Goal: Task Accomplishment & Management: Use online tool/utility

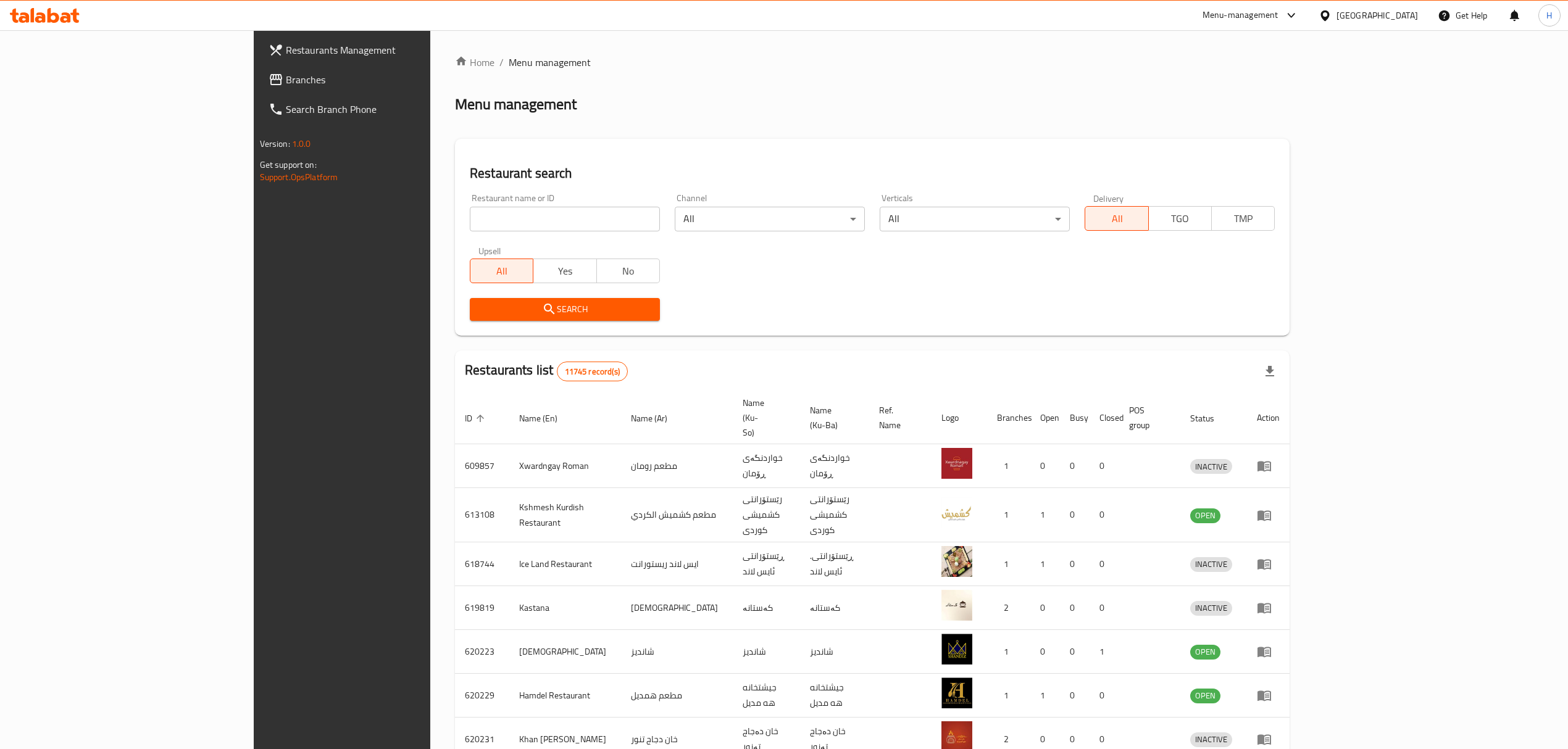
click at [470, 228] on input "search" at bounding box center [565, 219] width 190 height 25
type input "kumper"
click button "Search" at bounding box center [565, 309] width 190 height 23
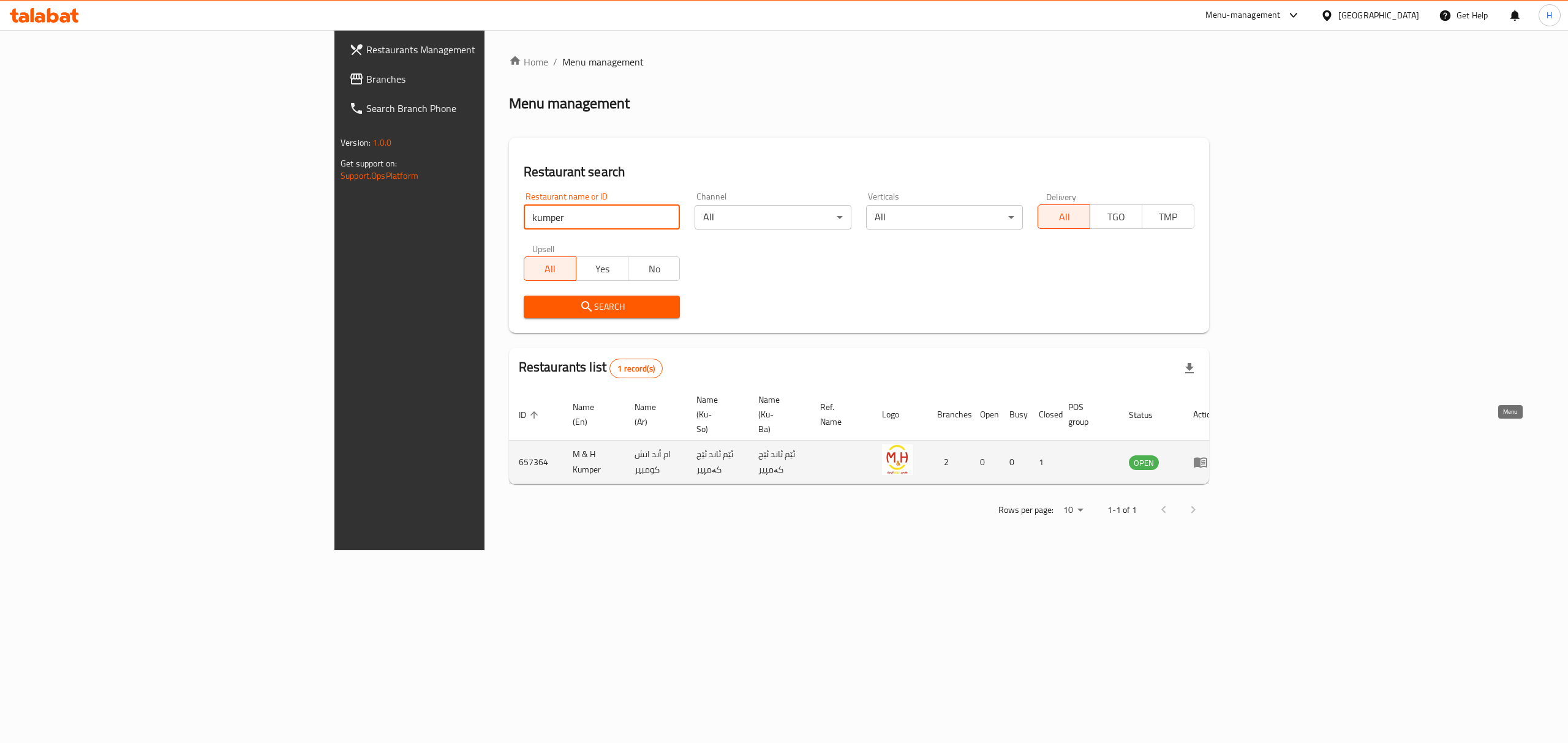
click at [1205, 460] on icon "enhanced table" at bounding box center [1203, 463] width 4 height 5
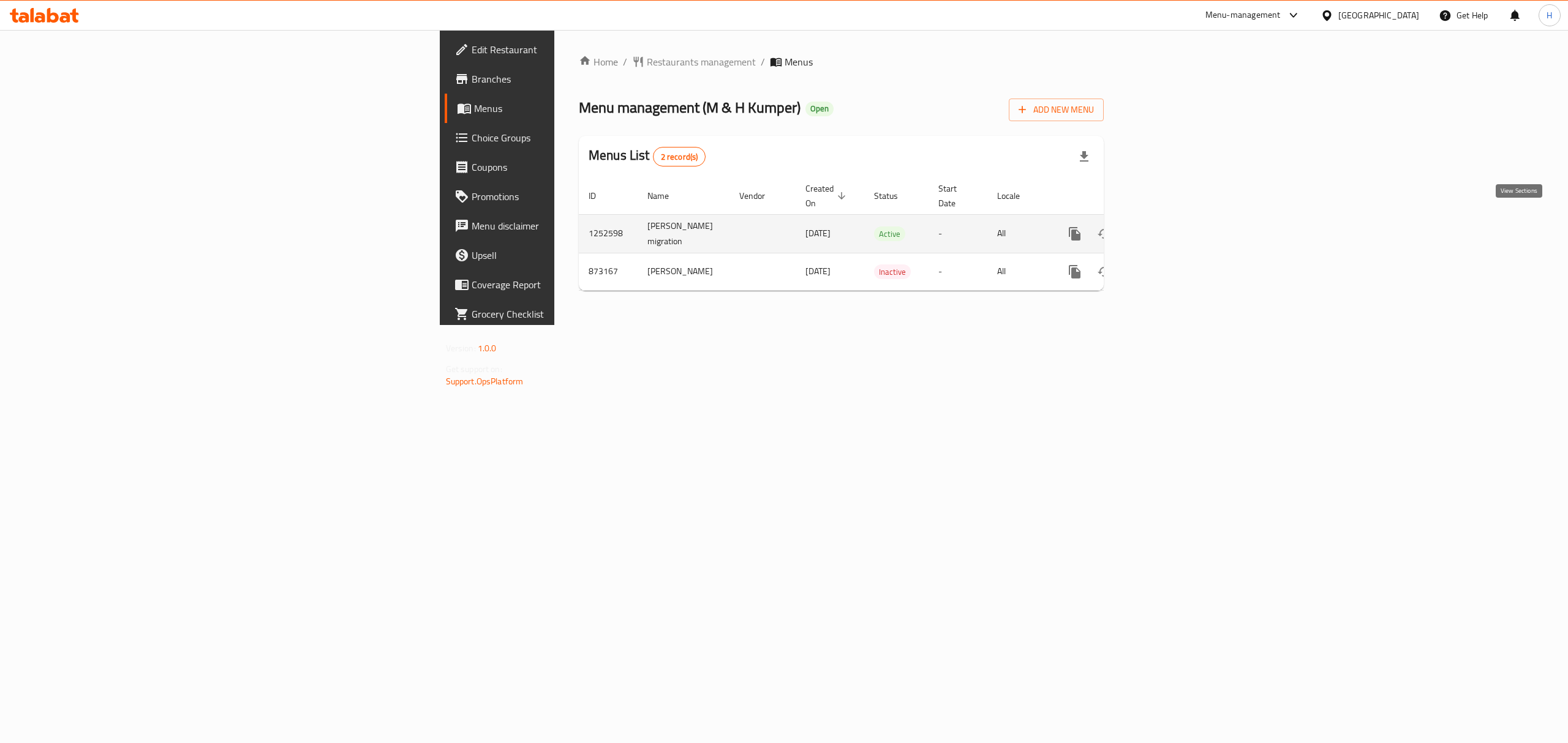
click at [1178, 219] on link "enhanced table" at bounding box center [1163, 234] width 30 height 30
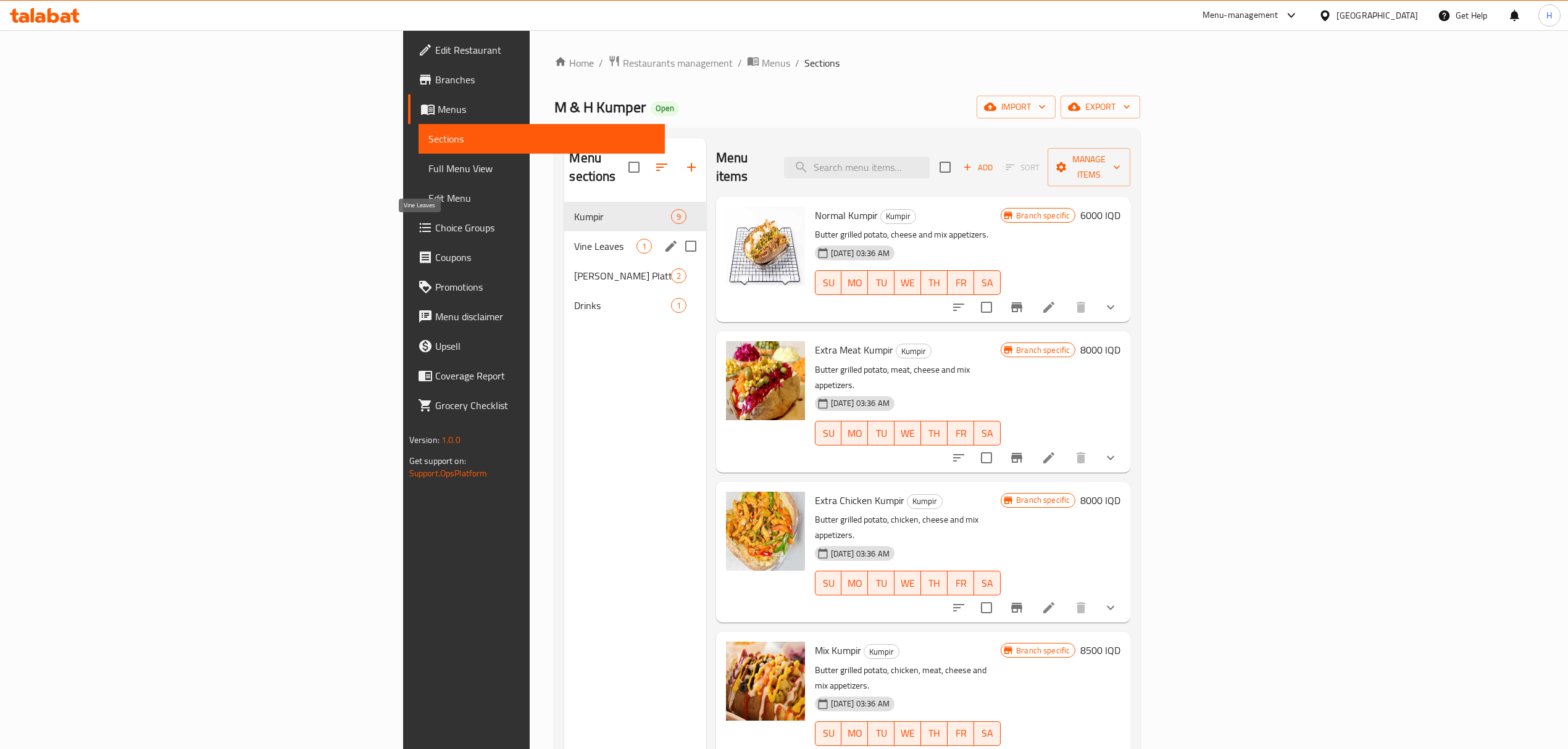
click at [574, 239] on span "Vine Leaves" at bounding box center [605, 246] width 62 height 15
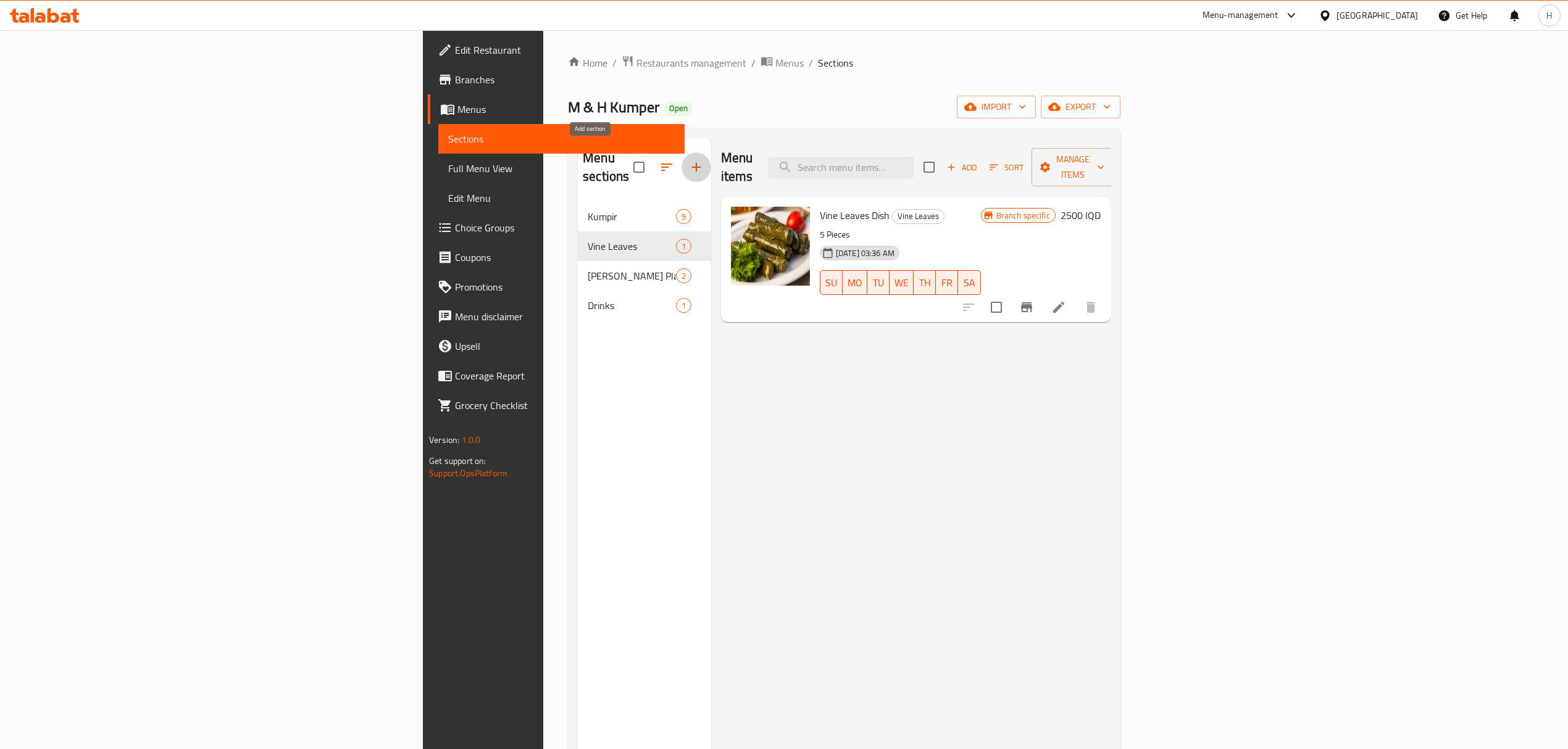
click at [681, 152] on button "button" at bounding box center [696, 167] width 30 height 30
click at [1076, 296] on li at bounding box center [1059, 307] width 35 height 22
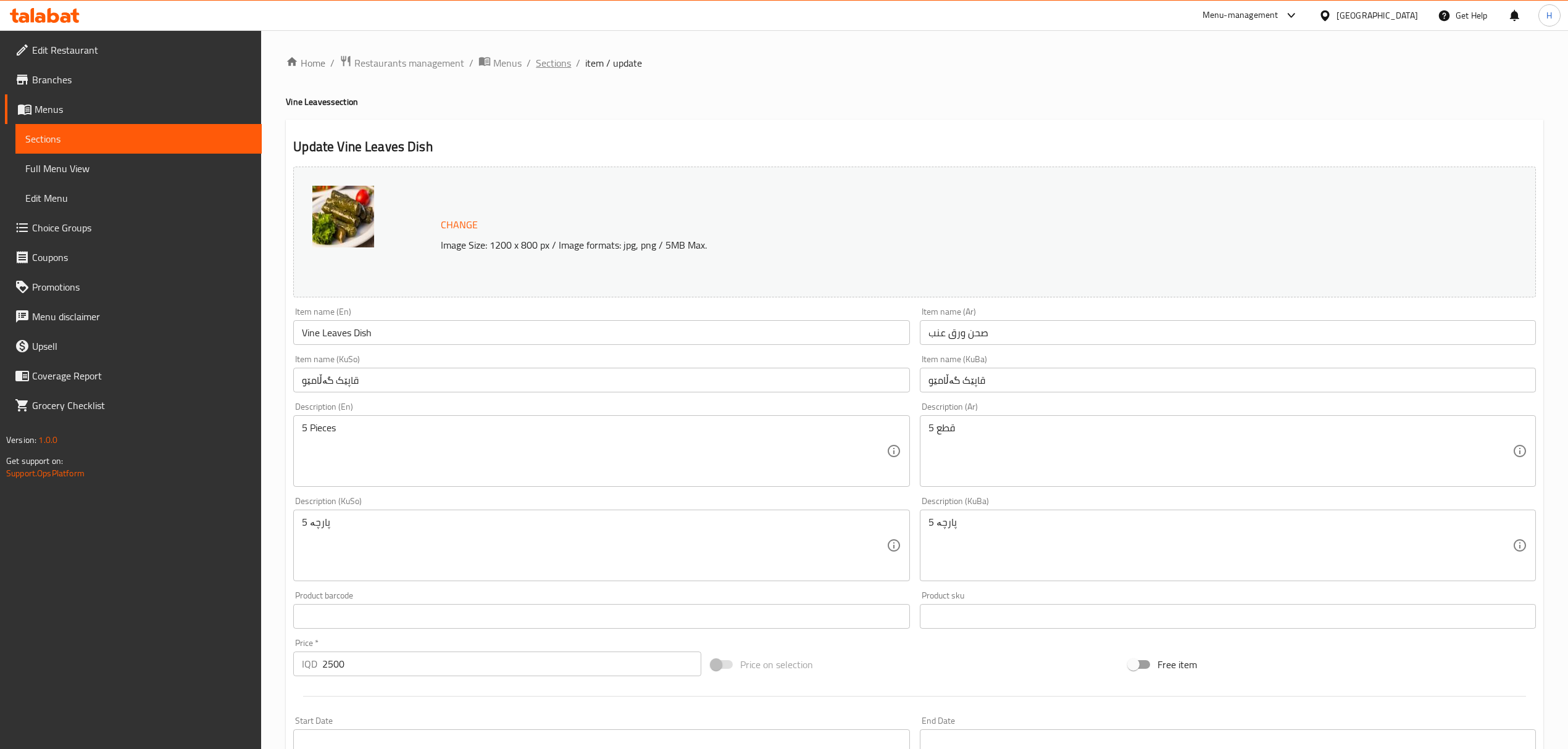
click at [552, 65] on span "Sections" at bounding box center [553, 63] width 35 height 15
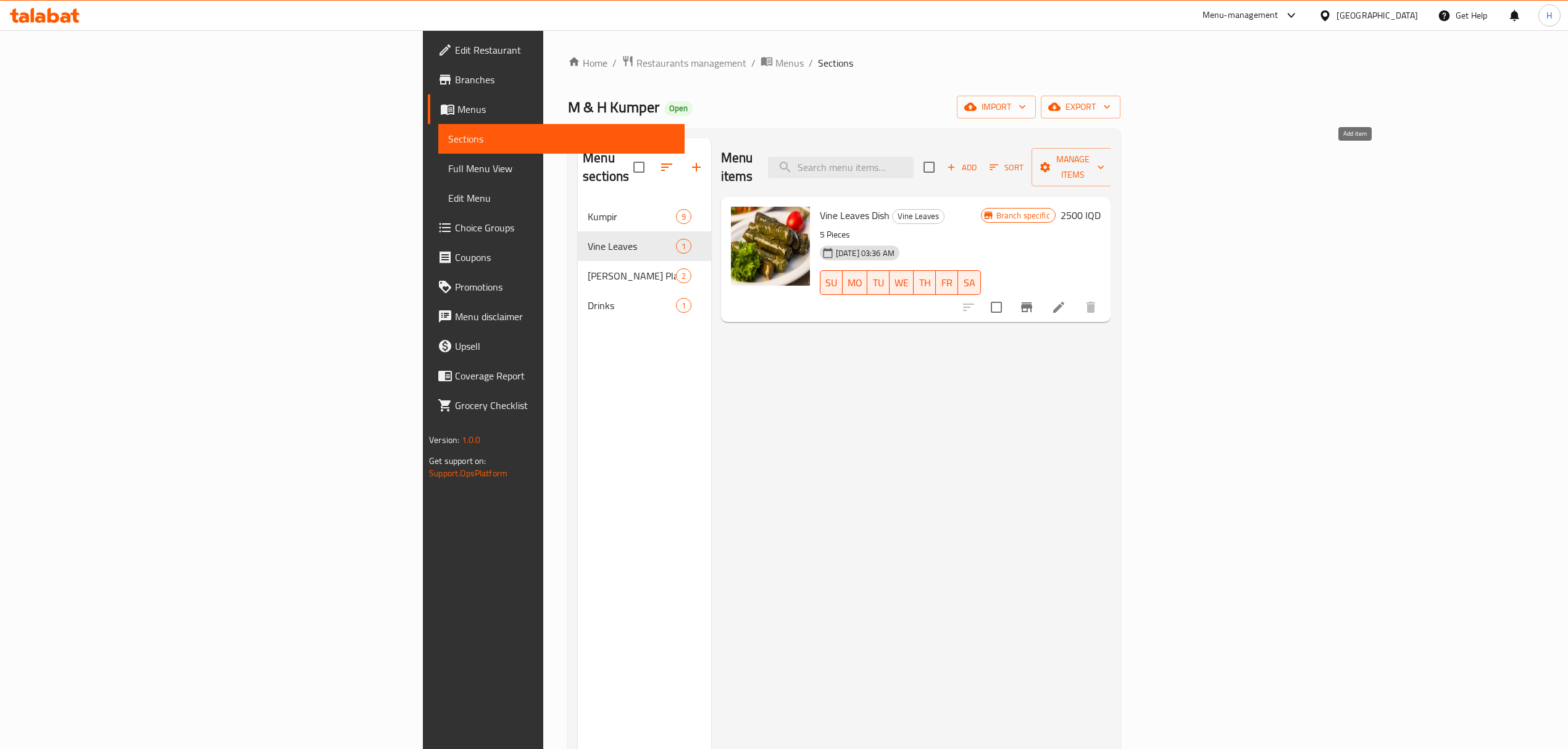
click at [978, 160] on span "Add" at bounding box center [962, 167] width 34 height 14
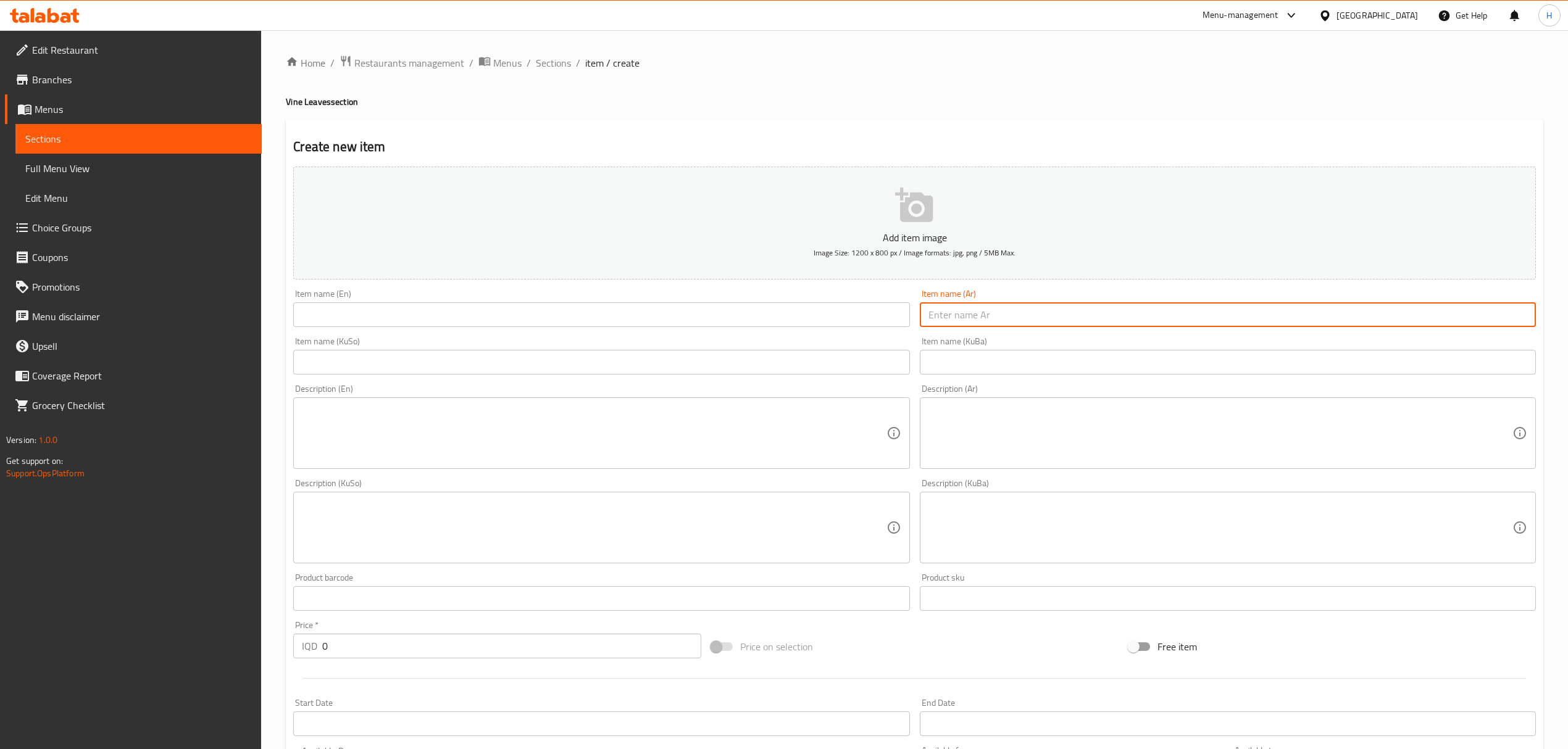
click at [1010, 317] on input "text" at bounding box center [1228, 315] width 616 height 25
type input "فتة ورق عنب"
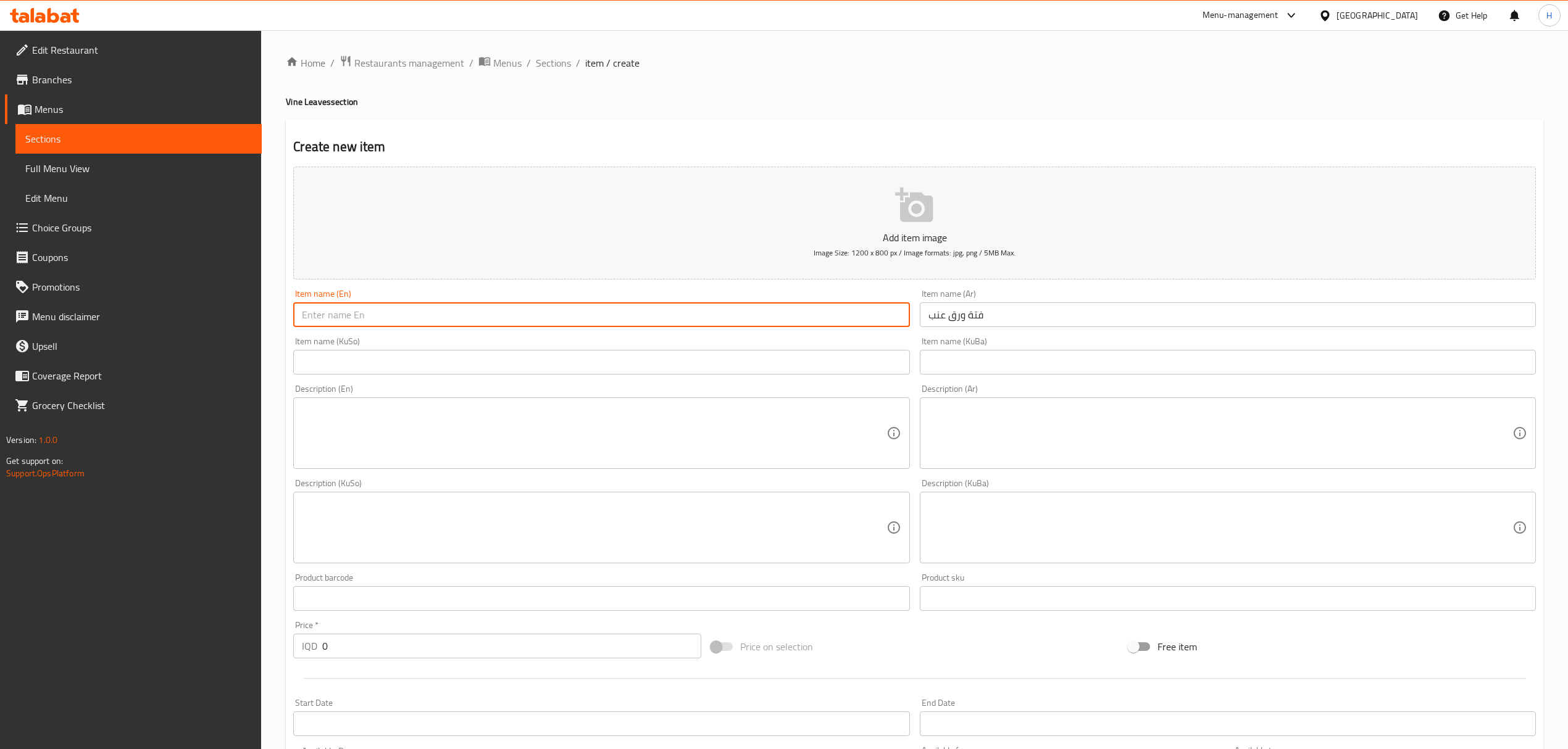
click at [561, 304] on input "text" at bounding box center [601, 315] width 616 height 25
paste input "Vine leaves fatteh"
click at [350, 316] on input "Vine leaves fatteh" at bounding box center [601, 315] width 616 height 25
paste input "Fatteh"
type input "Fatteh Vine leaves"
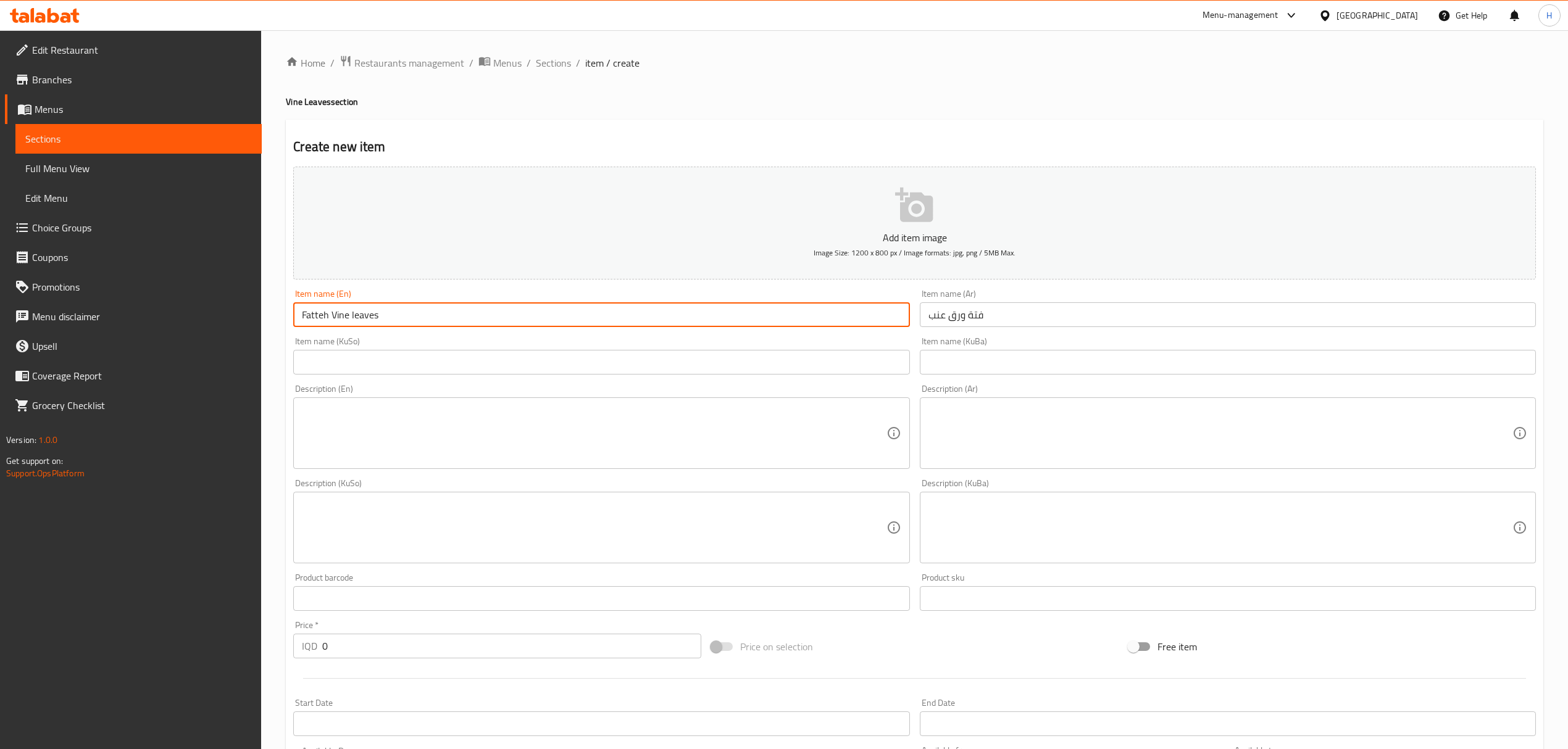
click at [747, 426] on textarea at bounding box center [594, 434] width 584 height 58
click at [341, 314] on input "Fatteh Vine leaves" at bounding box center [601, 315] width 616 height 25
drag, startPoint x: 341, startPoint y: 314, endPoint x: 380, endPoint y: 311, distance: 39.1
click at [380, 311] on input "Fatteh Vine leaves" at bounding box center [601, 315] width 616 height 25
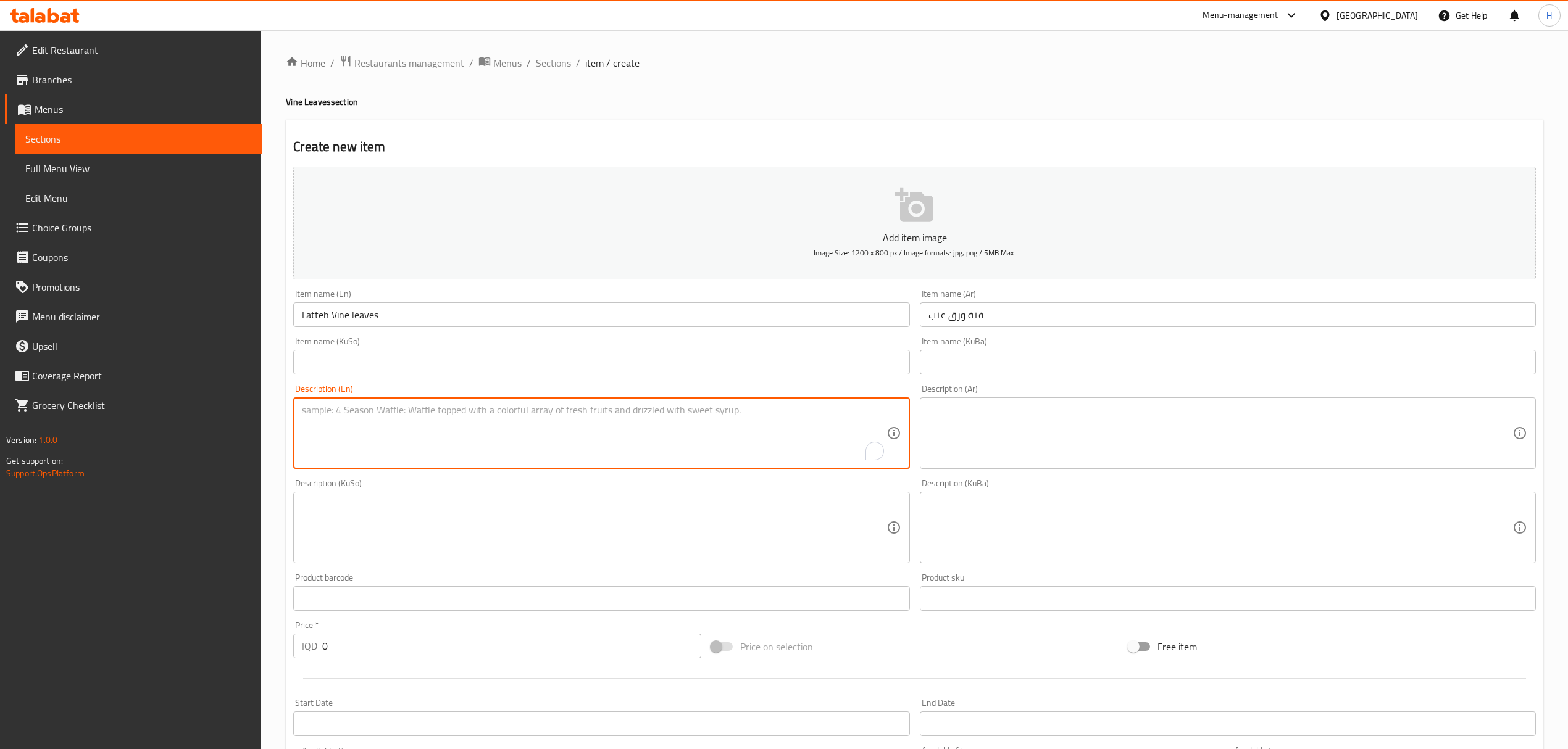
click at [347, 421] on textarea "To enrich screen reader interactions, please activate Accessibility in Grammarl…" at bounding box center [594, 434] width 584 height 58
paste textarea "Vine leaves"
click at [395, 416] on textarea "Vine leaves, pomegrante, fatosh" at bounding box center [594, 434] width 584 height 58
paste textarea "a"
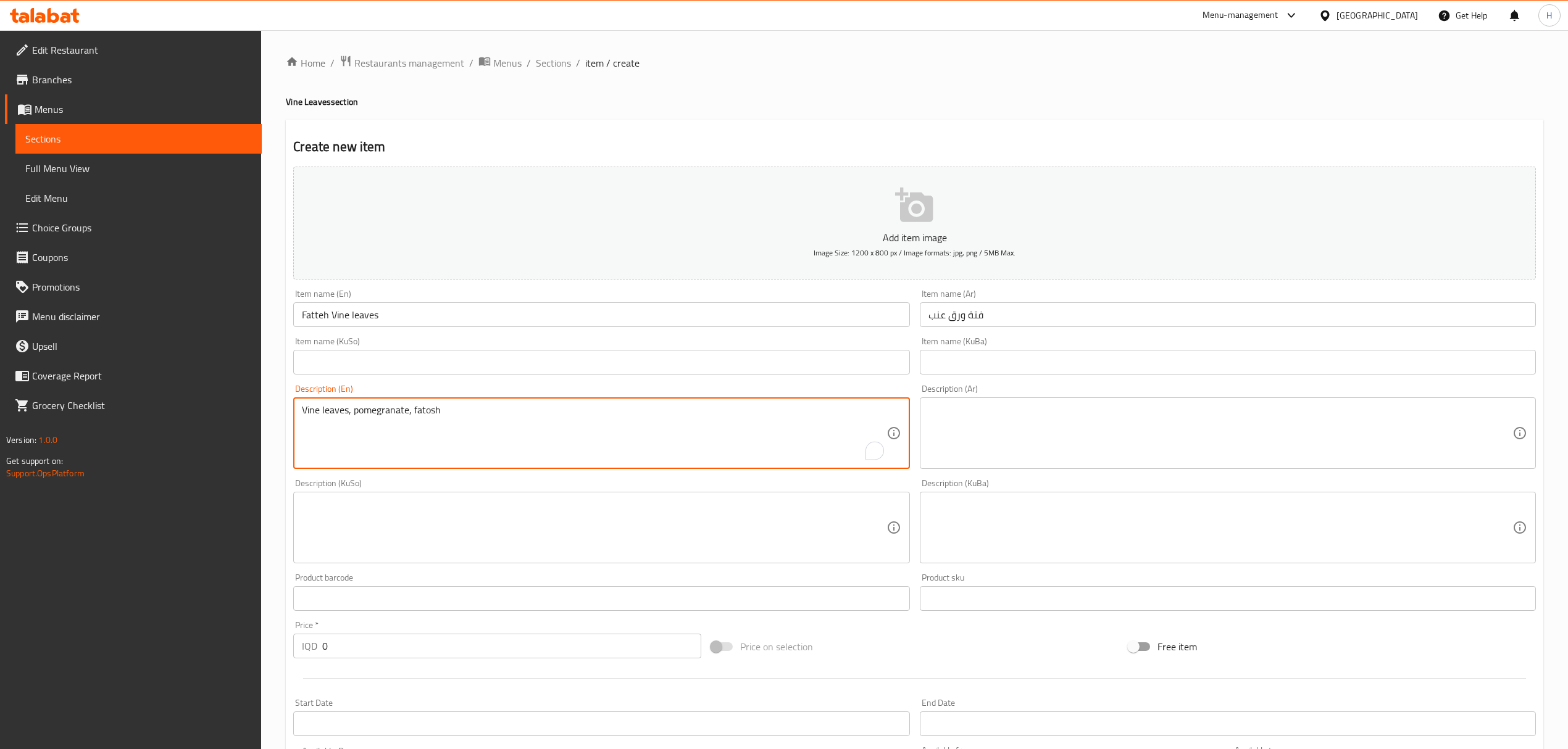
click at [500, 422] on textarea "Vine leaves, pomegranate, fatosh" at bounding box center [594, 434] width 584 height 58
type textarea "Vine leaves, pomegranate, fatosh"
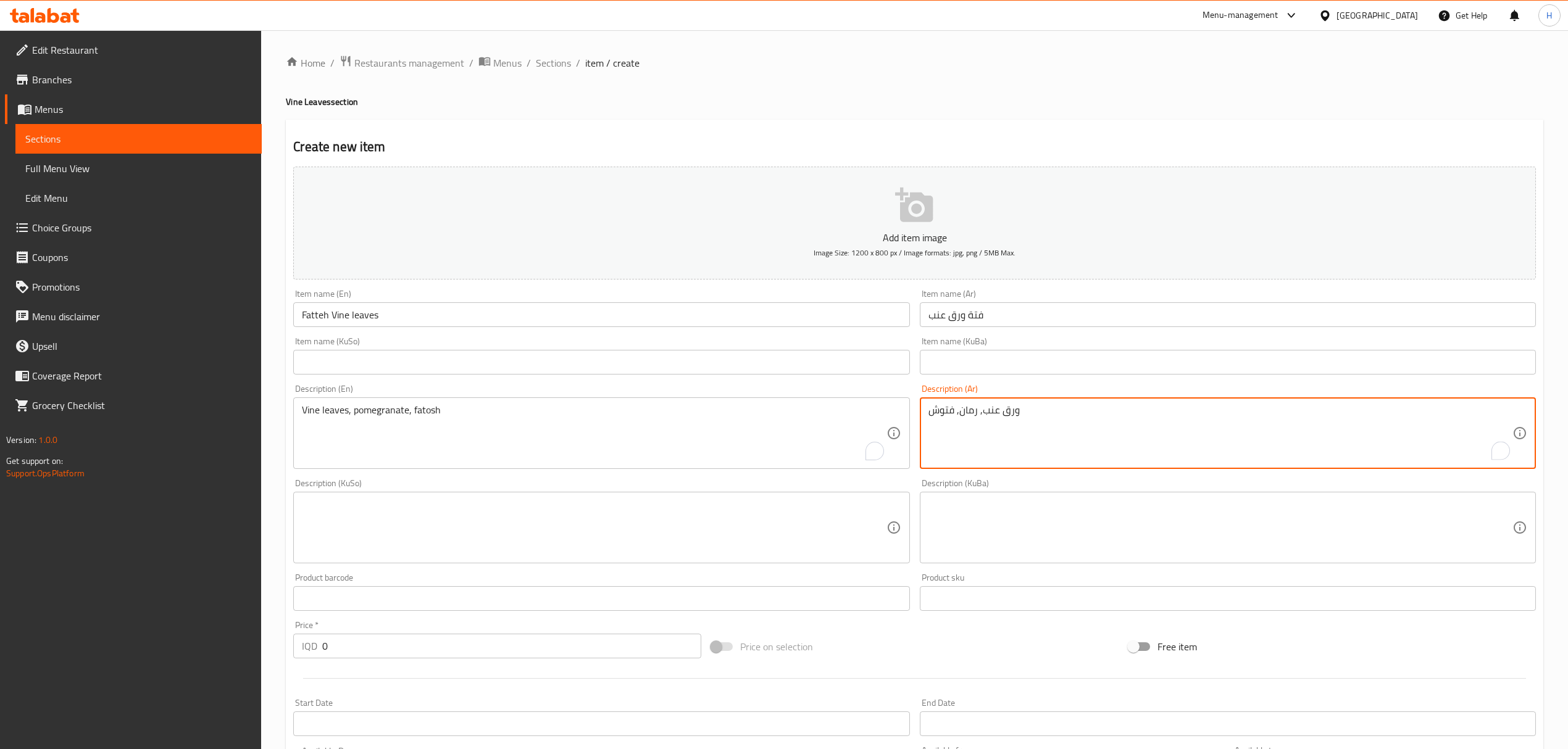
type textarea "ورق عنب, رمان, فتوش"
click at [360, 642] on input "0" at bounding box center [511, 646] width 378 height 25
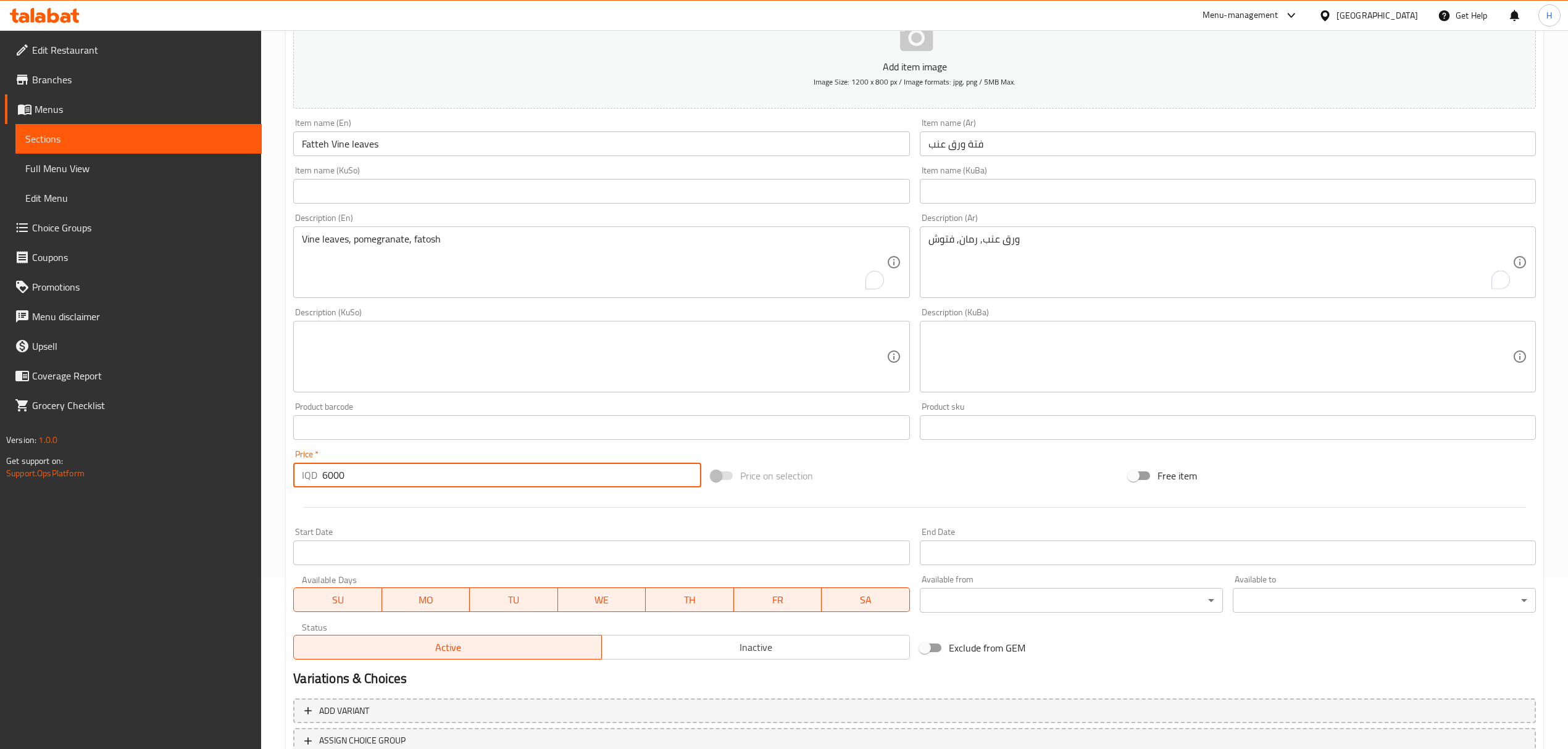
scroll to position [247, 0]
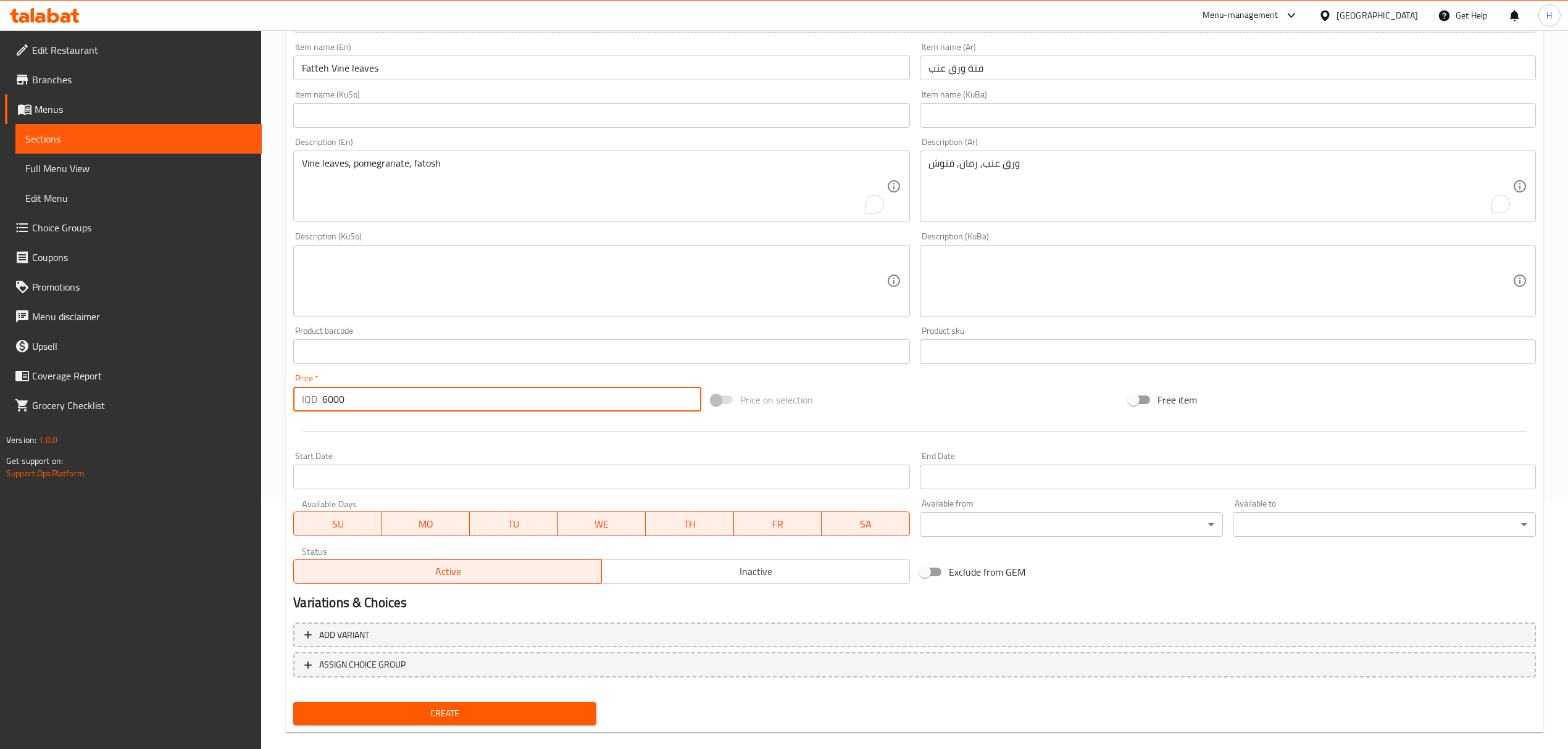
type input "6000"
click at [465, 715] on span "Create" at bounding box center [444, 714] width 283 height 16
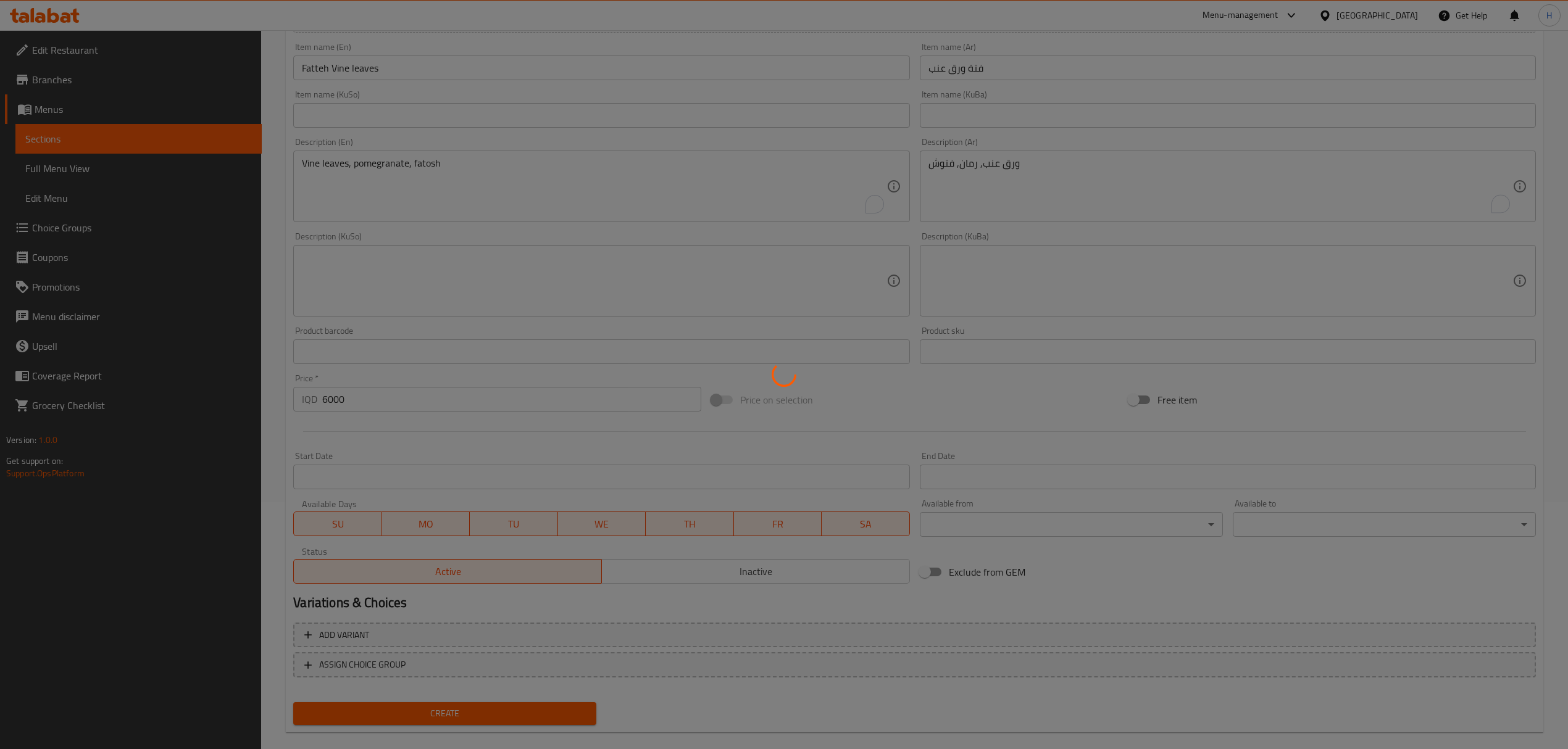
type input "0"
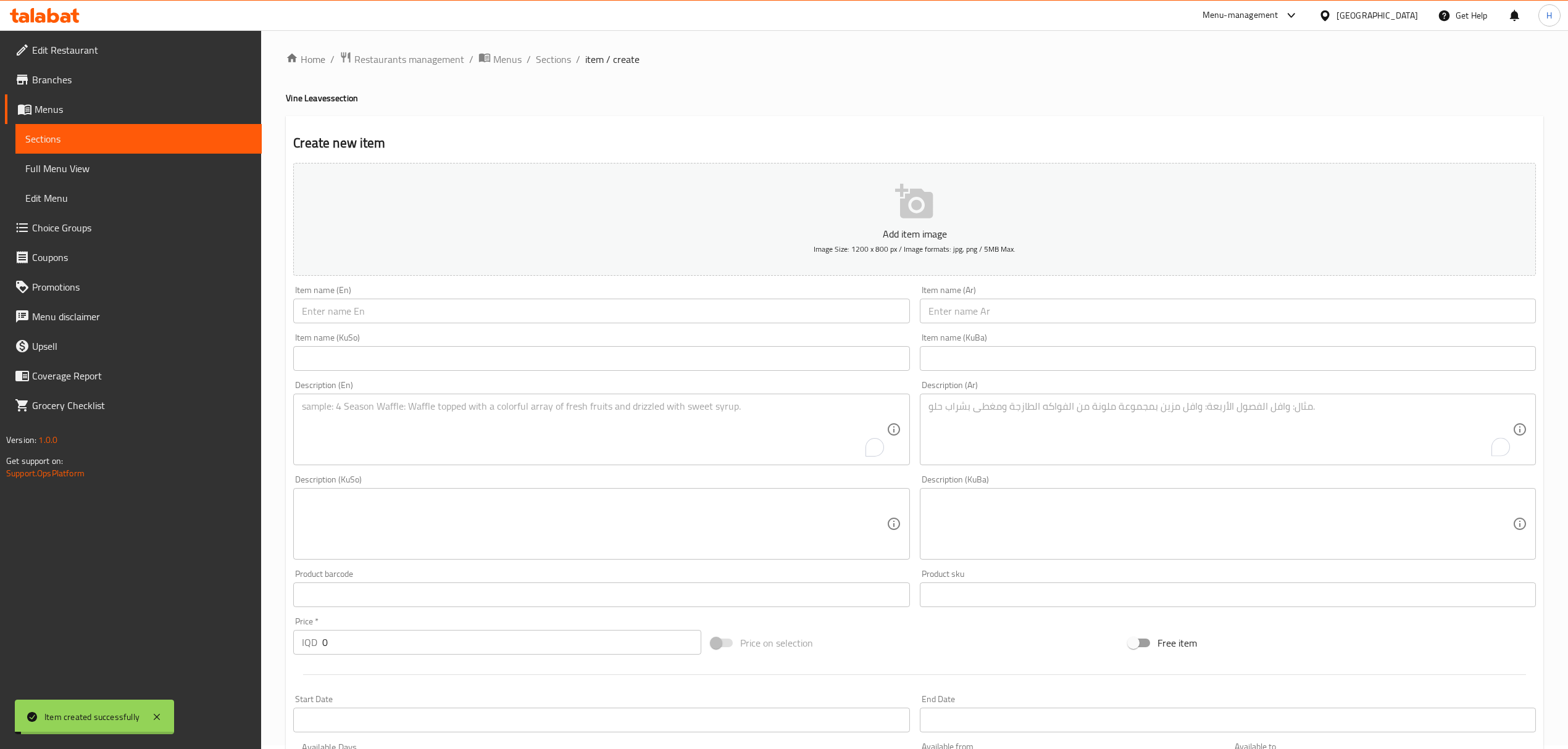
scroll to position [0, 0]
click at [563, 67] on span "Sections" at bounding box center [553, 63] width 35 height 15
